Goal: Transaction & Acquisition: Subscribe to service/newsletter

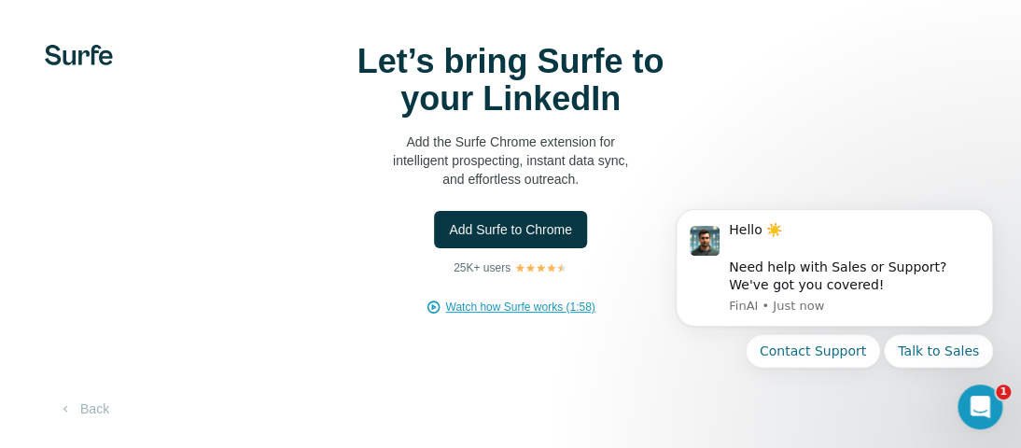
click at [527, 304] on span "Watch how Surfe works (1:58)" at bounding box center [519, 307] width 149 height 17
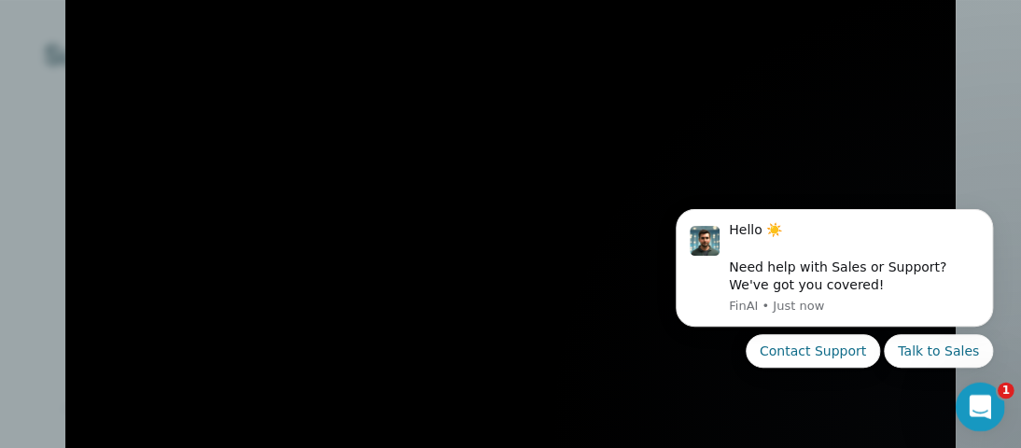
click at [984, 407] on icon "Open Intercom Messenger" at bounding box center [977, 404] width 31 height 31
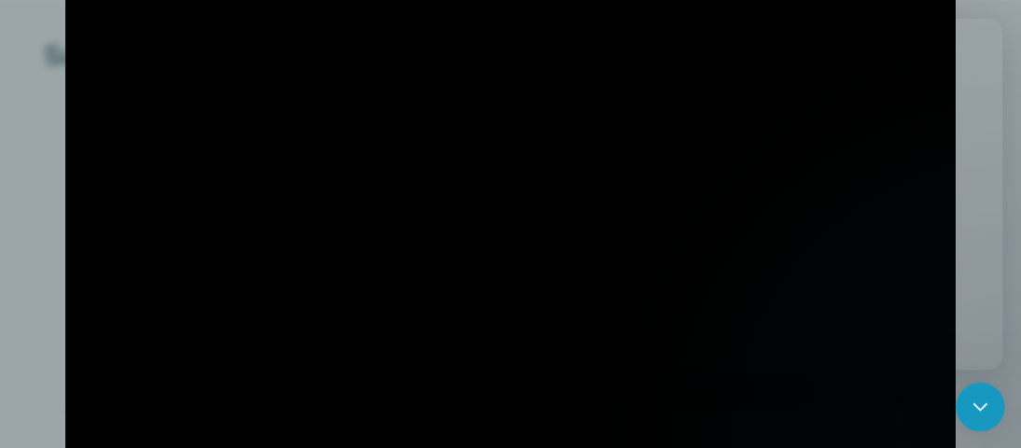
click at [985, 407] on icon "Close Intercom Messenger" at bounding box center [977, 404] width 22 height 22
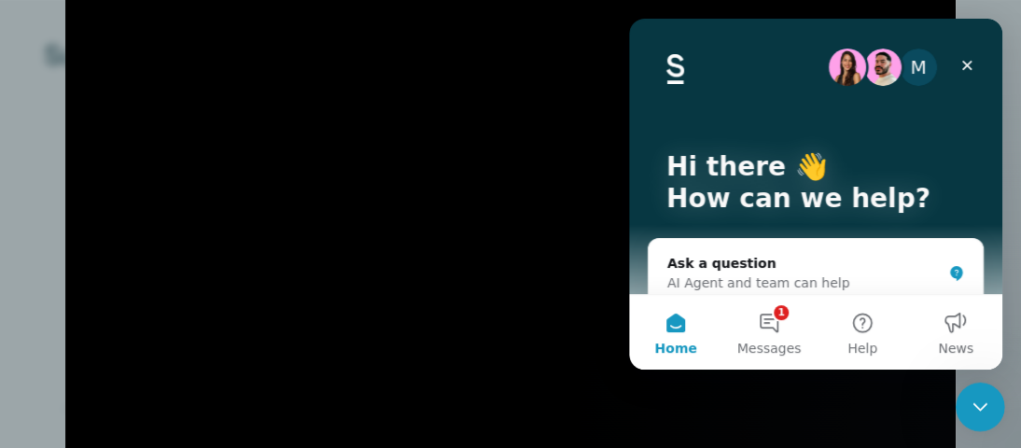
click at [971, 408] on icon "Close Intercom Messenger" at bounding box center [977, 404] width 22 height 22
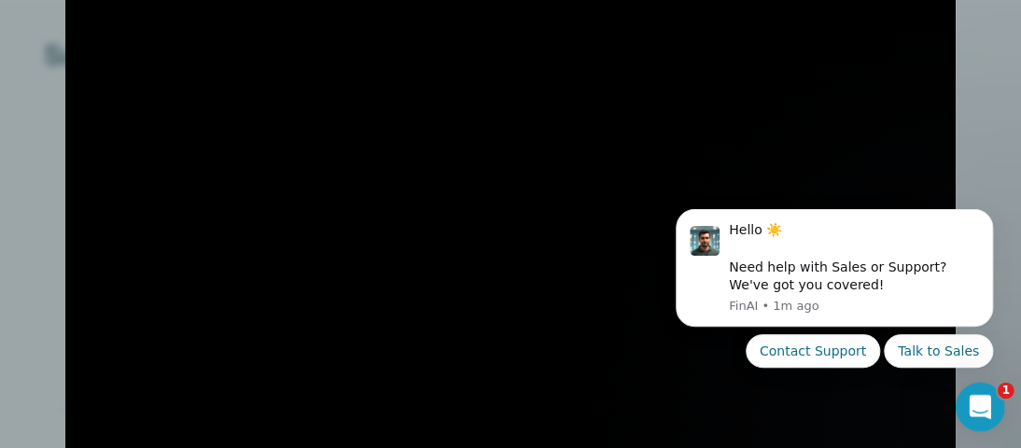
click at [971, 408] on icon "Open Intercom Messenger" at bounding box center [977, 404] width 31 height 31
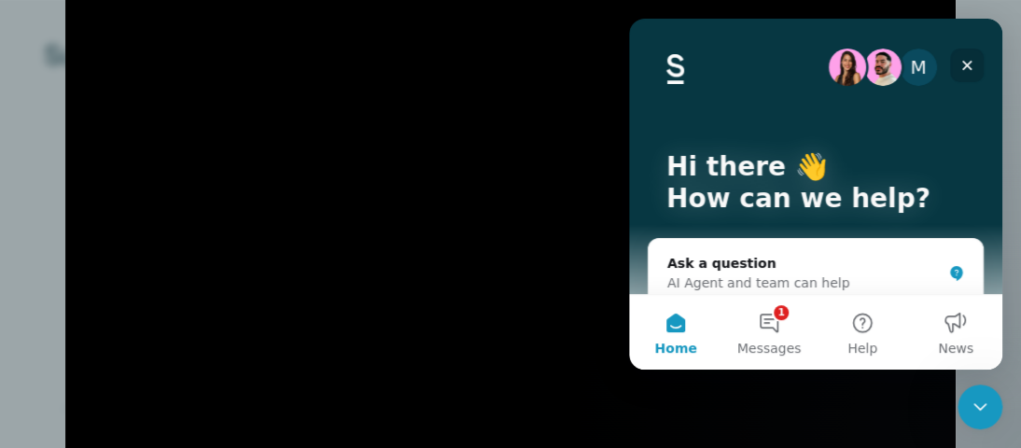
click at [970, 63] on icon "Close" at bounding box center [966, 65] width 15 height 15
